Goal: Check status: Check status

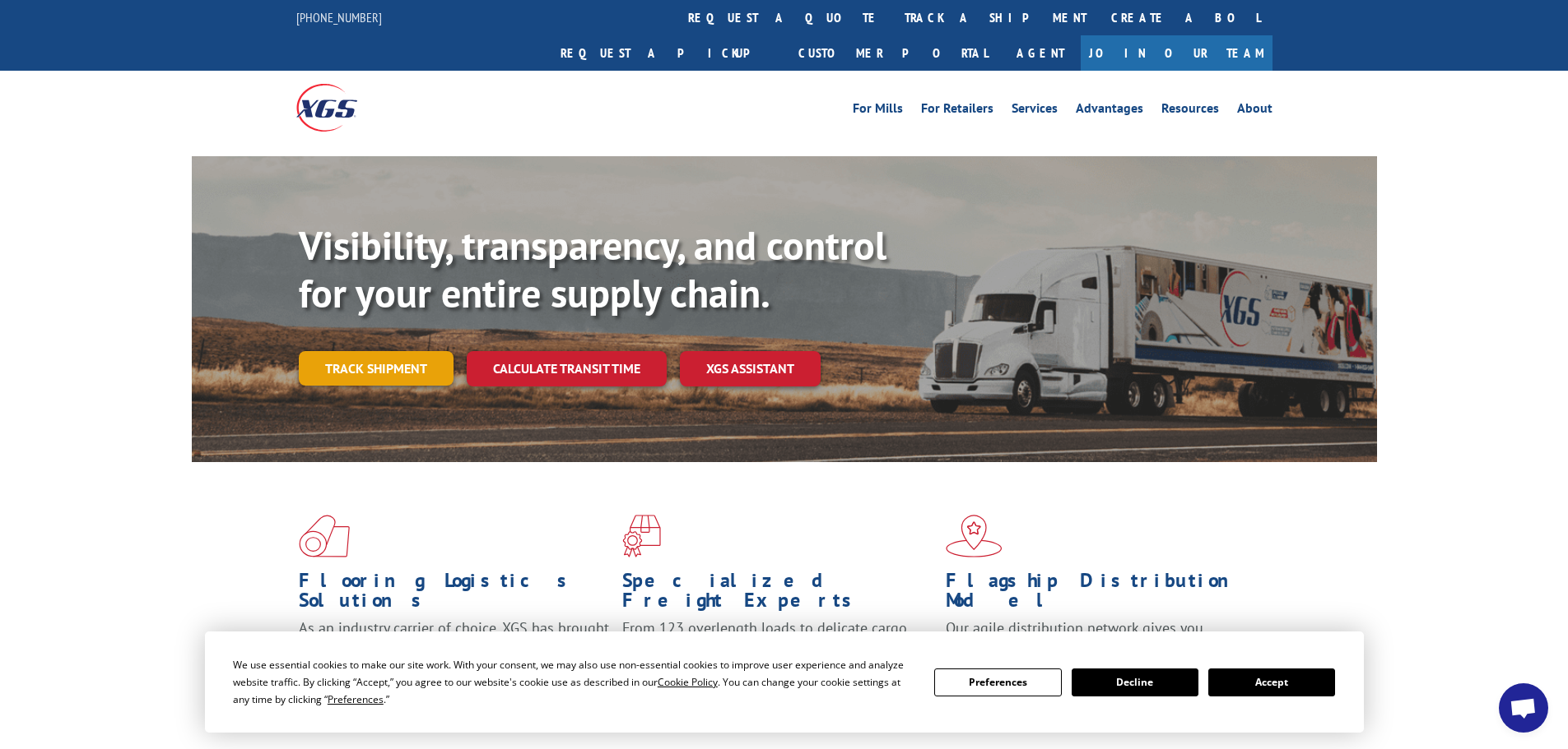
click at [380, 352] on link "Track shipment" at bounding box center [376, 369] width 154 height 34
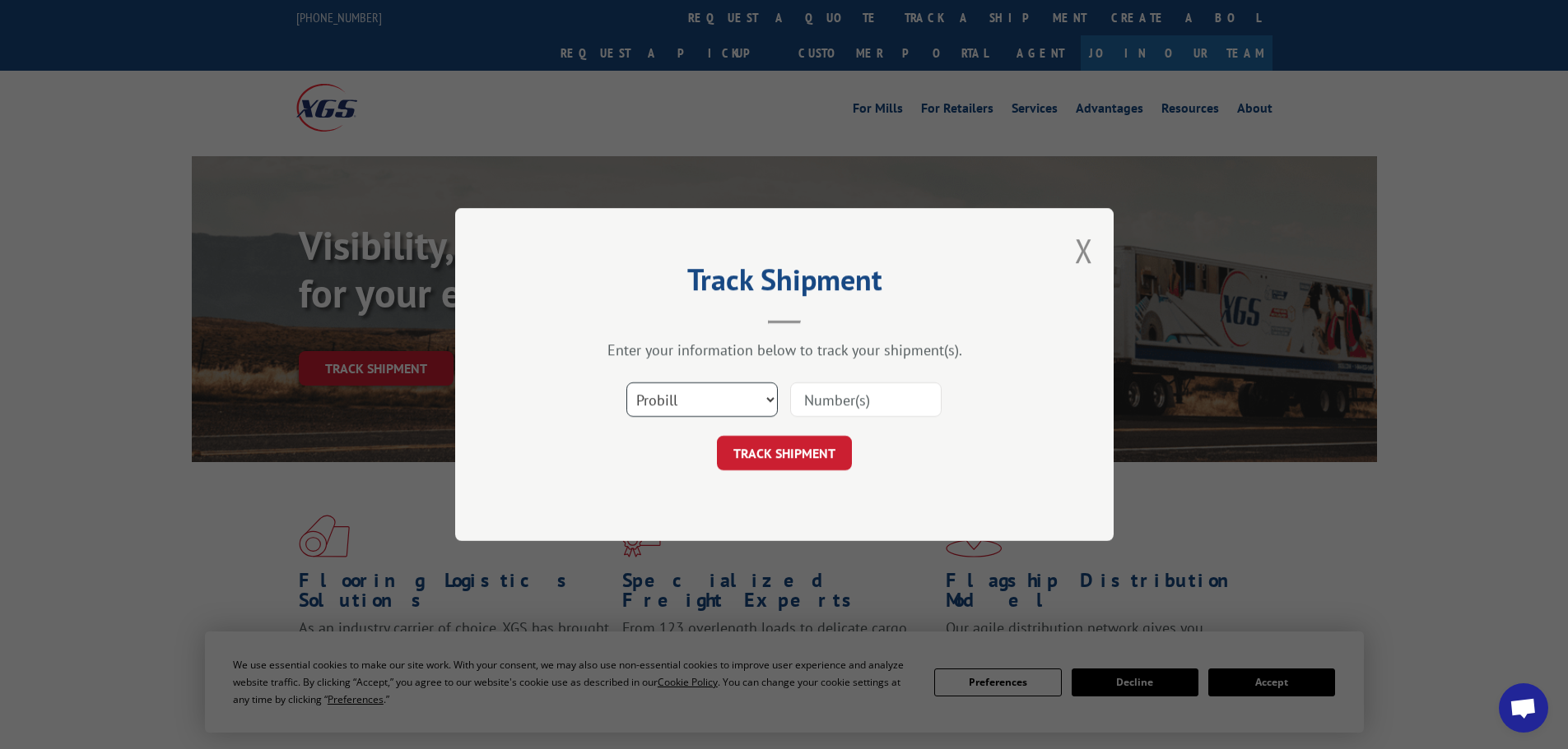
click at [697, 409] on select "Select category... Probill BOL PO" at bounding box center [702, 399] width 151 height 34
click at [626, 382] on select "Select category... Probill BOL PO" at bounding box center [702, 399] width 151 height 34
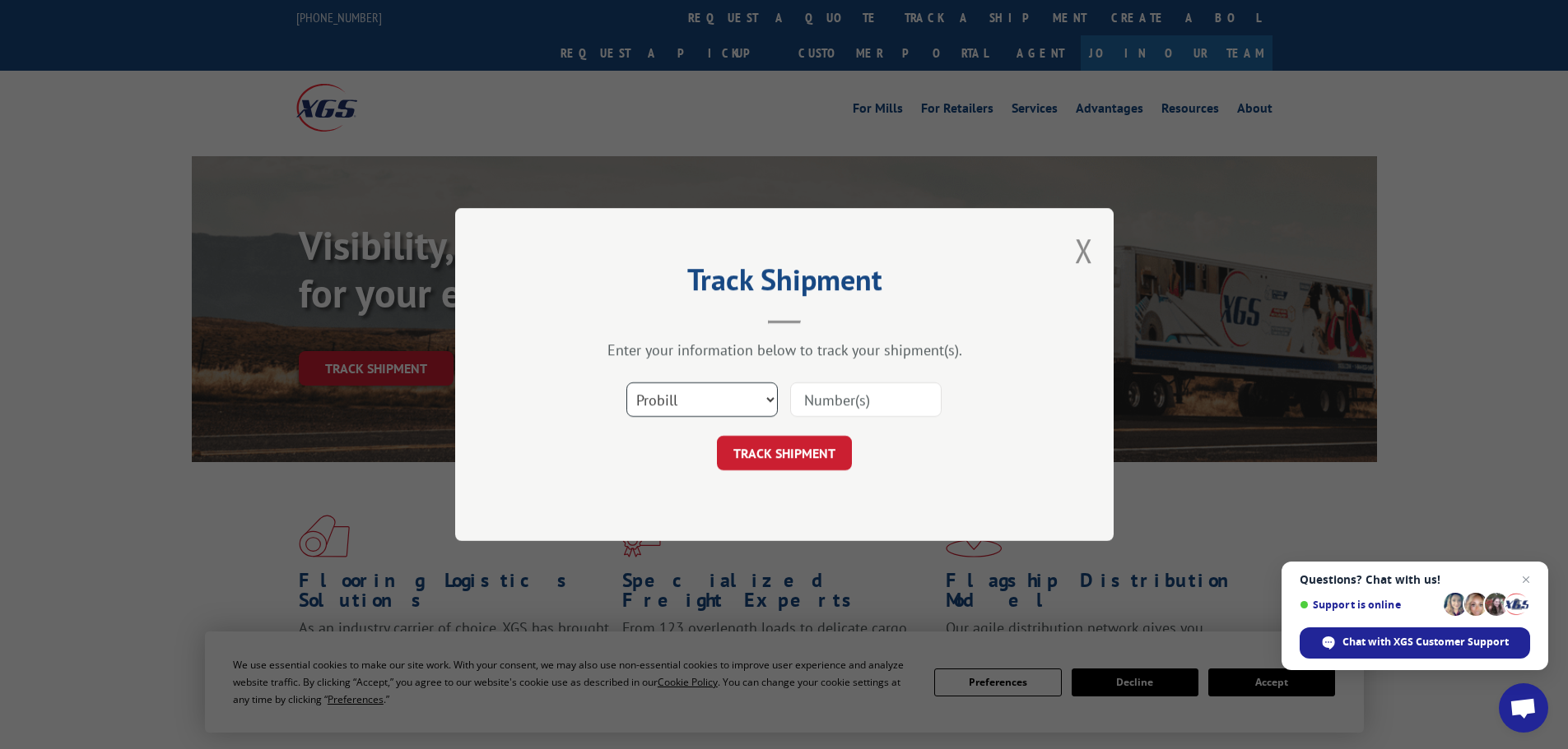
click at [665, 399] on select "Select category... Probill BOL PO" at bounding box center [702, 399] width 151 height 34
select select "bol"
click at [626, 382] on select "Select category... Probill BOL PO" at bounding box center [702, 399] width 151 height 34
click at [856, 407] on input at bounding box center [865, 399] width 151 height 34
paste input "6014890"
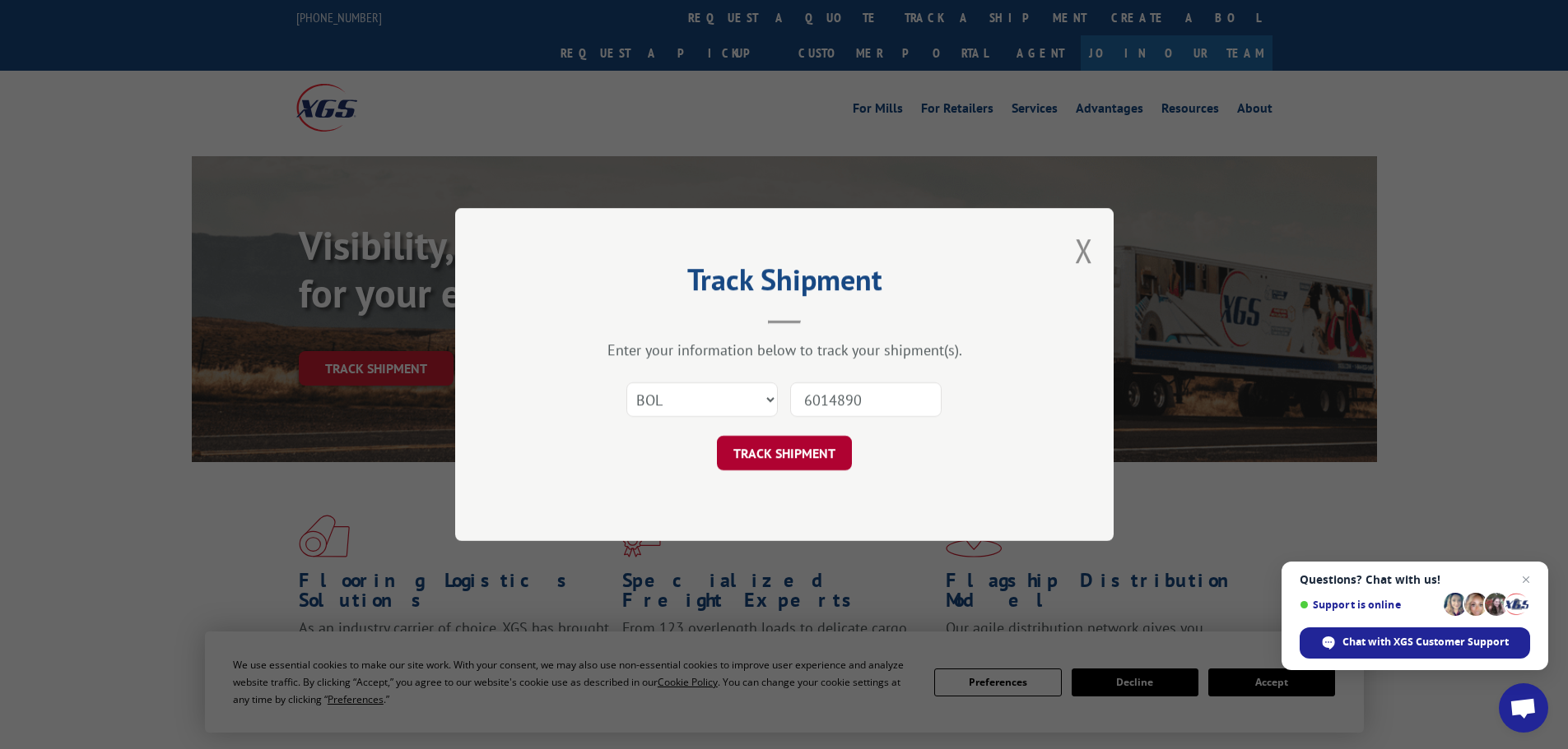
type input "6014890"
click at [798, 454] on button "TRACK SHIPMENT" at bounding box center [784, 453] width 135 height 34
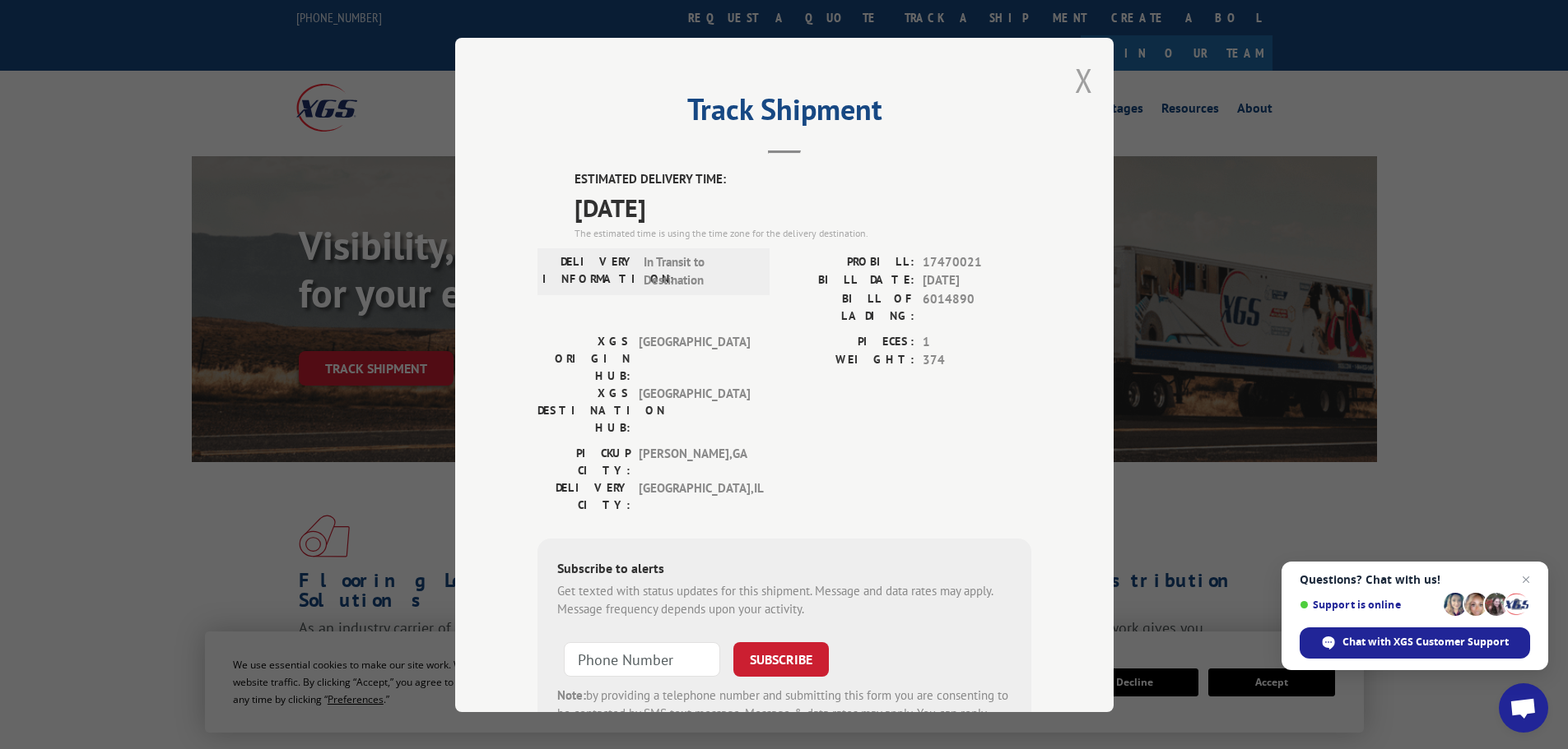
click at [1081, 79] on button "Close modal" at bounding box center [1083, 80] width 18 height 44
